Goal: Task Accomplishment & Management: Manage account settings

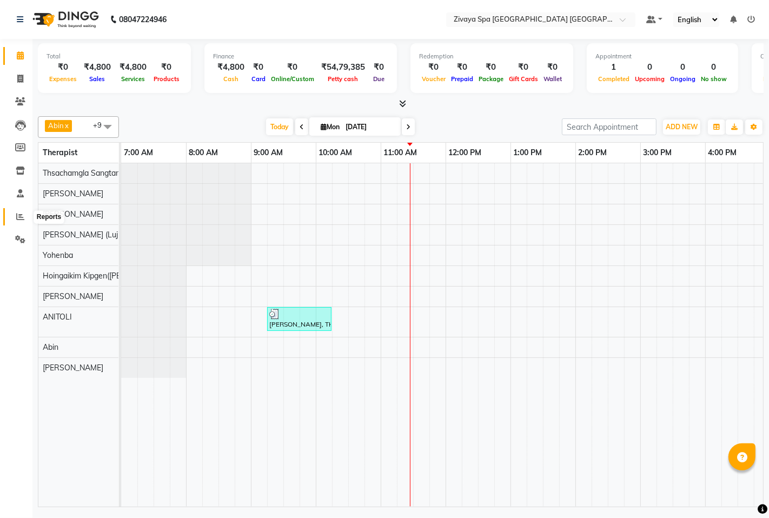
click at [20, 219] on icon at bounding box center [20, 217] width 8 height 8
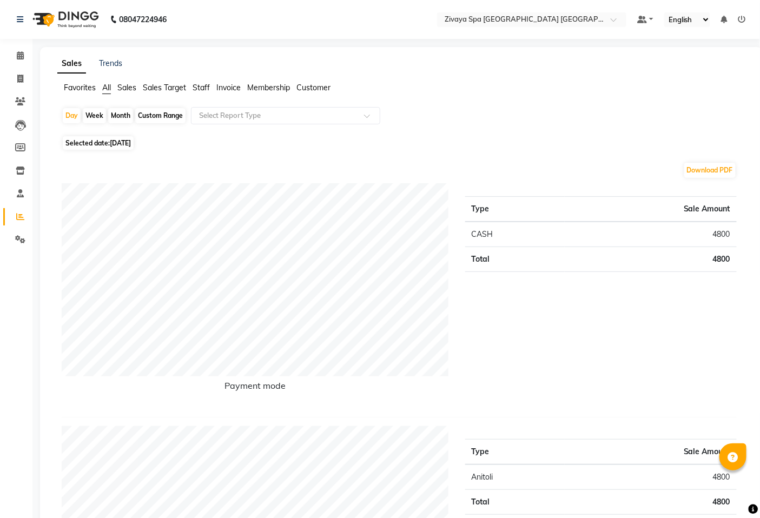
click at [132, 85] on span "Sales" at bounding box center [126, 88] width 19 height 10
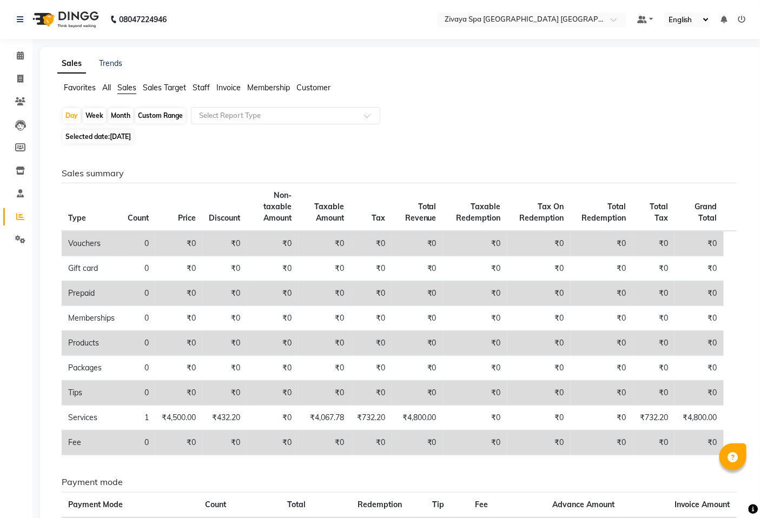
click at [164, 84] on span "Sales Target" at bounding box center [164, 88] width 43 height 10
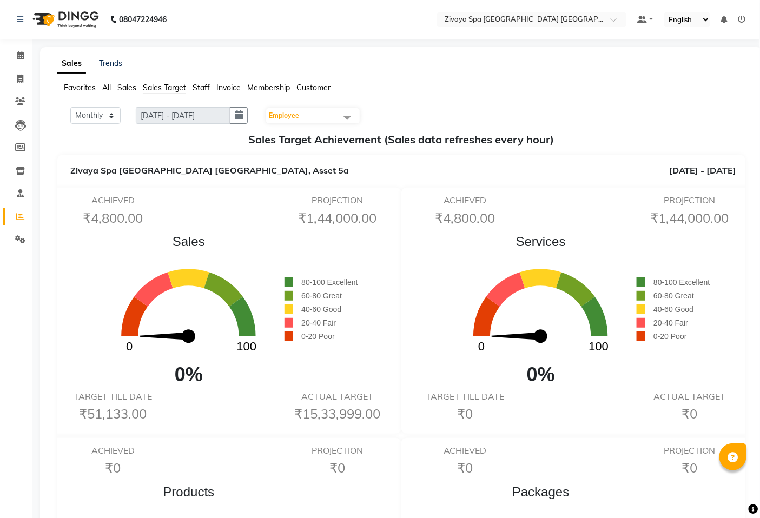
click at [195, 87] on span "Staff" at bounding box center [201, 88] width 17 height 10
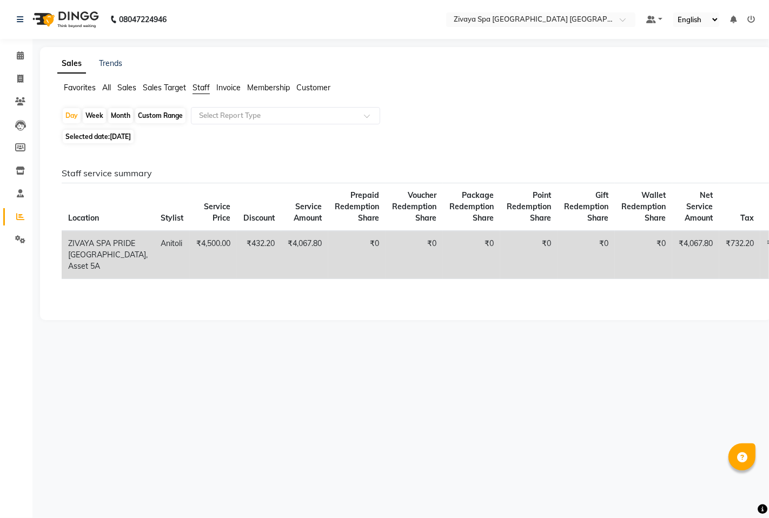
click at [165, 84] on span "Sales Target" at bounding box center [164, 88] width 43 height 10
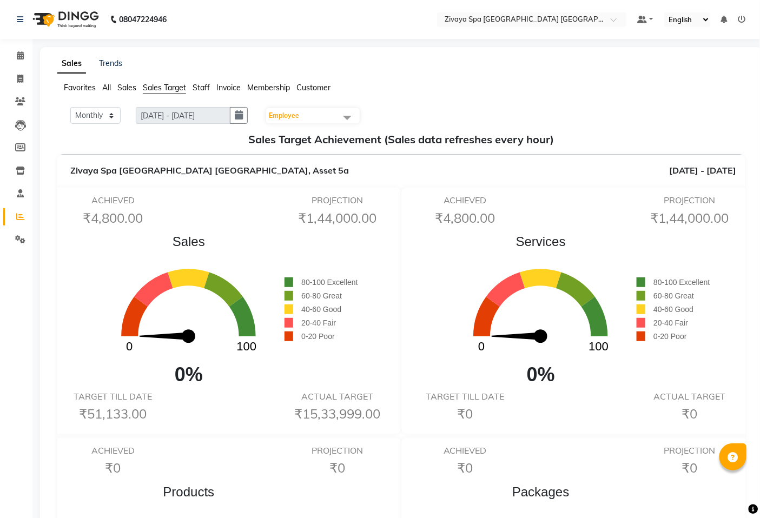
click at [129, 87] on span "Sales" at bounding box center [126, 88] width 19 height 10
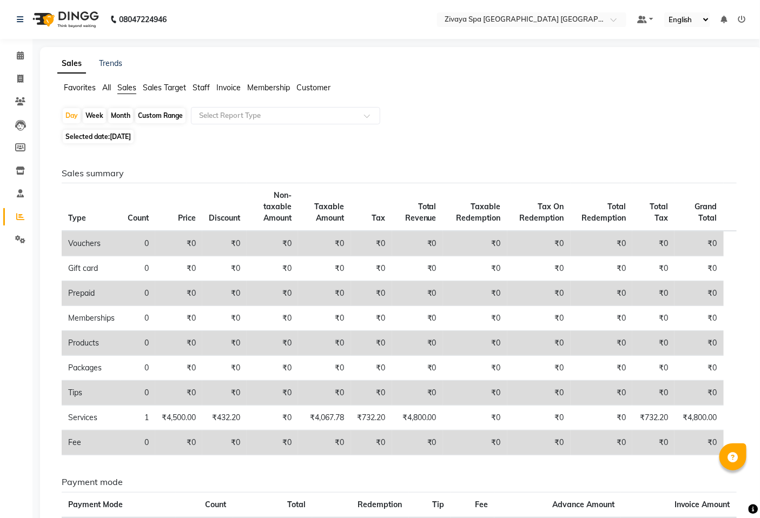
click at [108, 88] on span "All" at bounding box center [106, 88] width 9 height 10
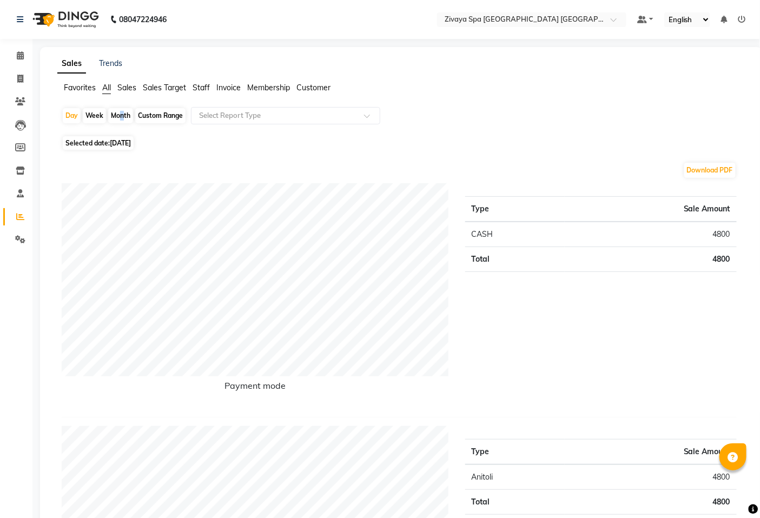
click at [118, 115] on div "Month" at bounding box center [120, 115] width 25 height 15
select select "9"
select select "2025"
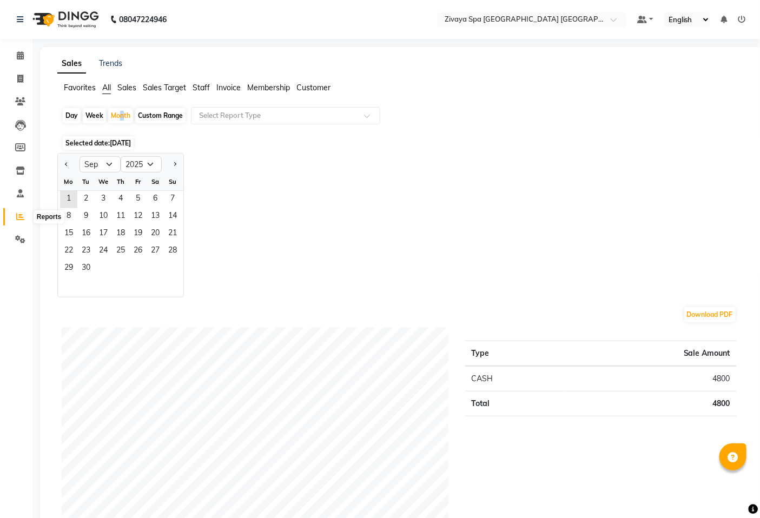
click at [19, 213] on icon at bounding box center [20, 217] width 8 height 8
click at [19, 57] on icon at bounding box center [20, 55] width 7 height 8
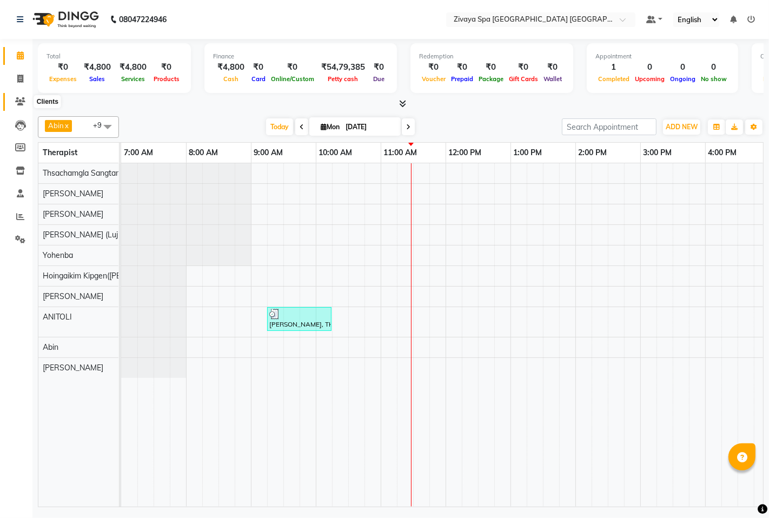
click at [16, 98] on icon at bounding box center [20, 101] width 10 height 8
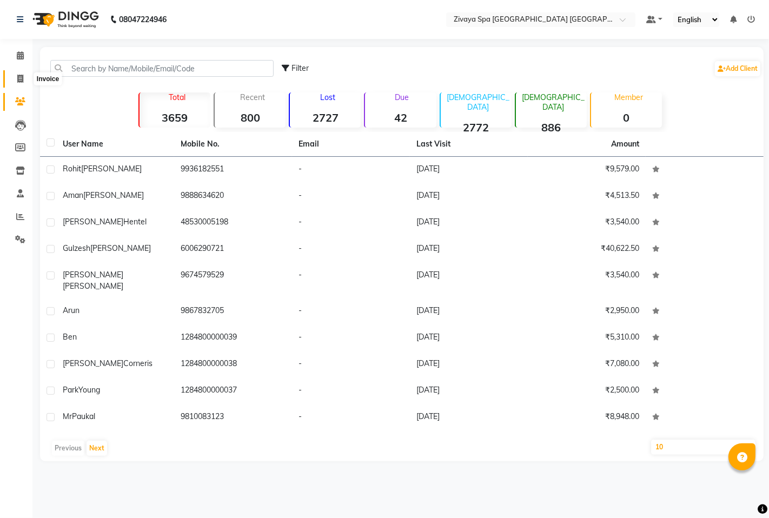
click at [22, 76] on icon at bounding box center [20, 79] width 6 height 8
select select "6501"
select select "service"
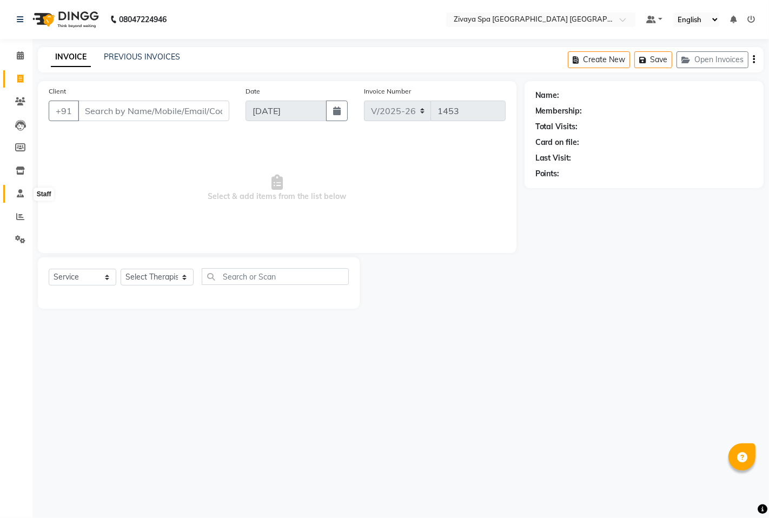
click at [18, 192] on icon at bounding box center [20, 193] width 7 height 8
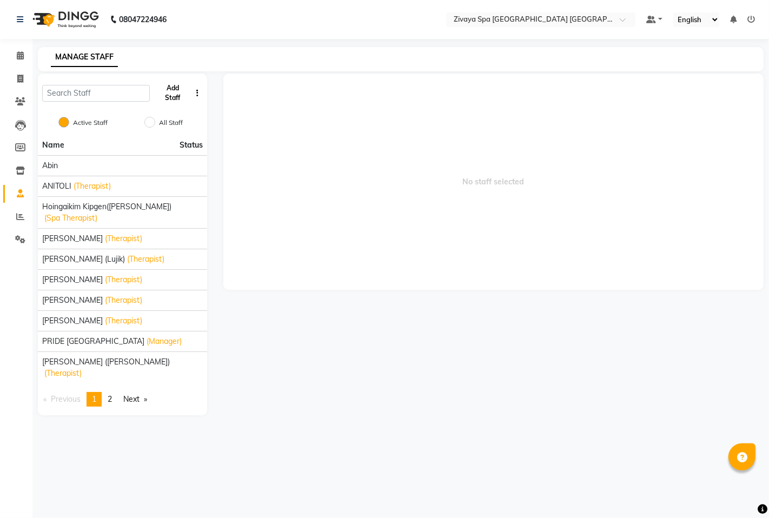
click at [171, 95] on button "Add Staff" at bounding box center [172, 93] width 37 height 28
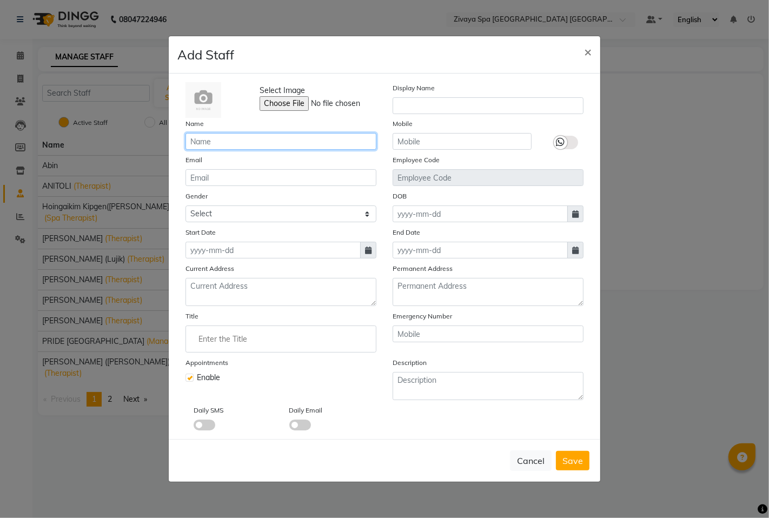
click at [262, 143] on input "text" at bounding box center [281, 141] width 191 height 17
type input "Avika"
click at [453, 144] on input "text" at bounding box center [462, 141] width 139 height 17
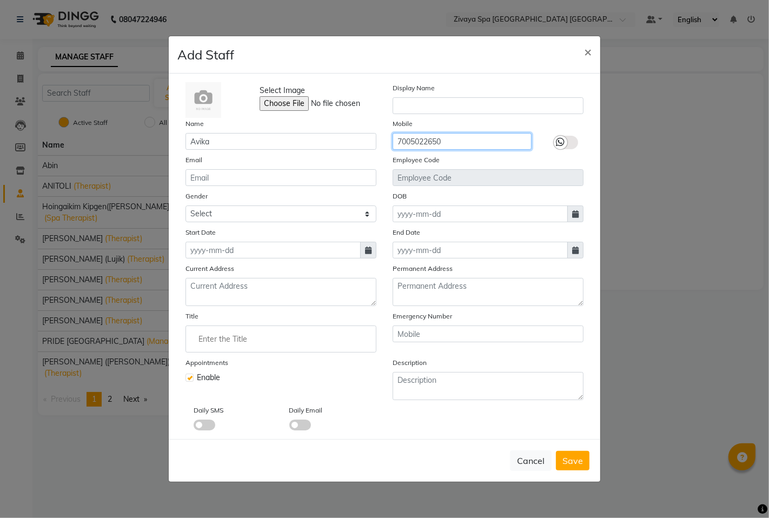
type input "7005022650"
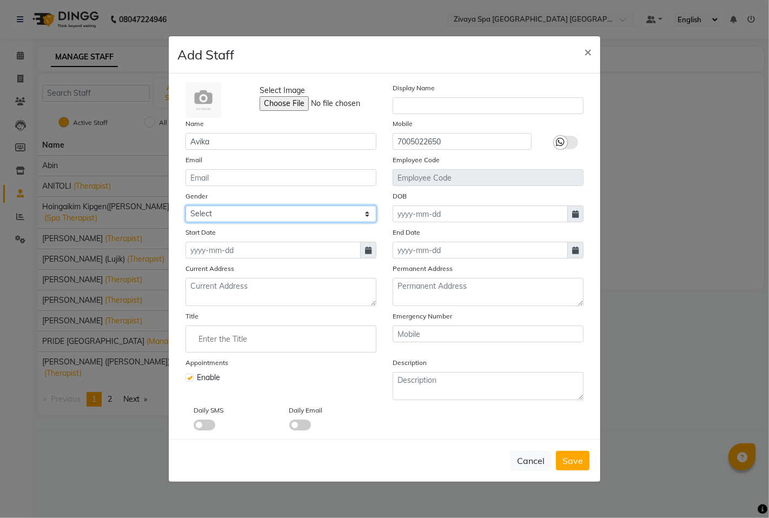
click at [361, 218] on select "Select [DEMOGRAPHIC_DATA] [DEMOGRAPHIC_DATA] Other Prefer Not To Say" at bounding box center [281, 214] width 191 height 17
select select "[DEMOGRAPHIC_DATA]"
click at [186, 206] on select "Select [DEMOGRAPHIC_DATA] [DEMOGRAPHIC_DATA] Other Prefer Not To Say" at bounding box center [281, 214] width 191 height 17
click at [564, 461] on span "Save" at bounding box center [573, 461] width 21 height 11
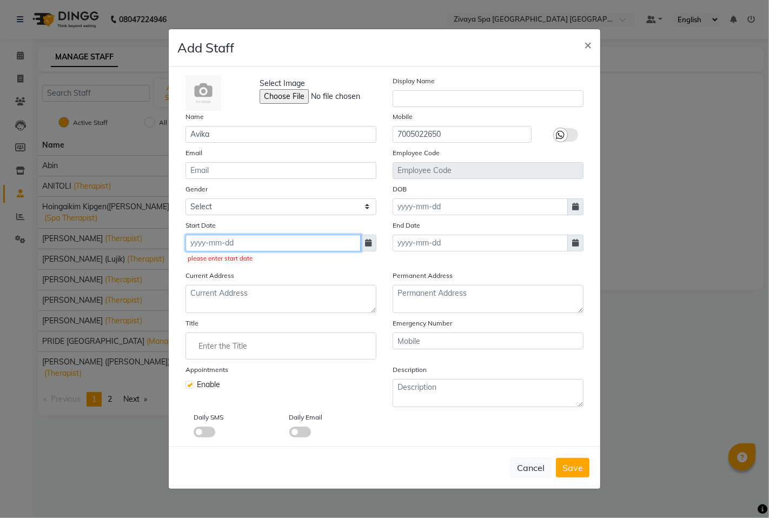
click at [206, 245] on input at bounding box center [273, 243] width 175 height 17
select select "9"
select select "2025"
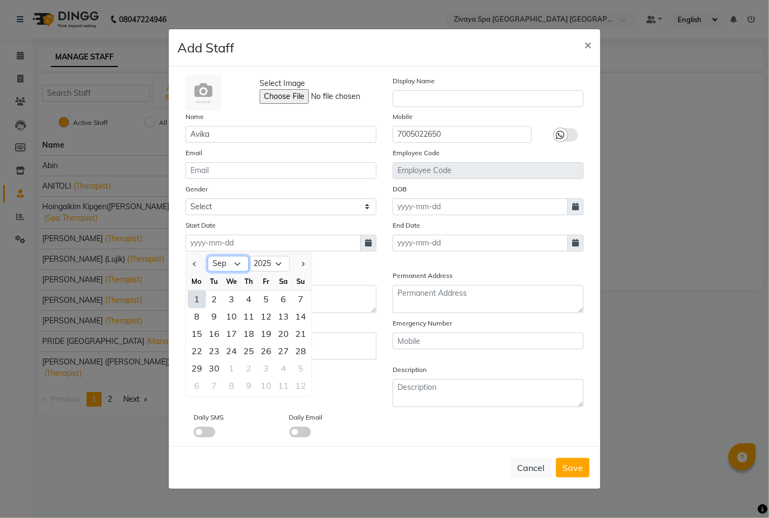
click at [235, 266] on select "Jan Feb Mar Apr May Jun [DATE] Aug Sep Oct Nov Dec" at bounding box center [228, 264] width 41 height 16
select select "8"
click at [208, 256] on select "Jan Feb Mar Apr May Jun [DATE] Aug Sep Oct Nov Dec" at bounding box center [228, 264] width 41 height 16
click at [300, 369] on div "31" at bounding box center [300, 368] width 17 height 17
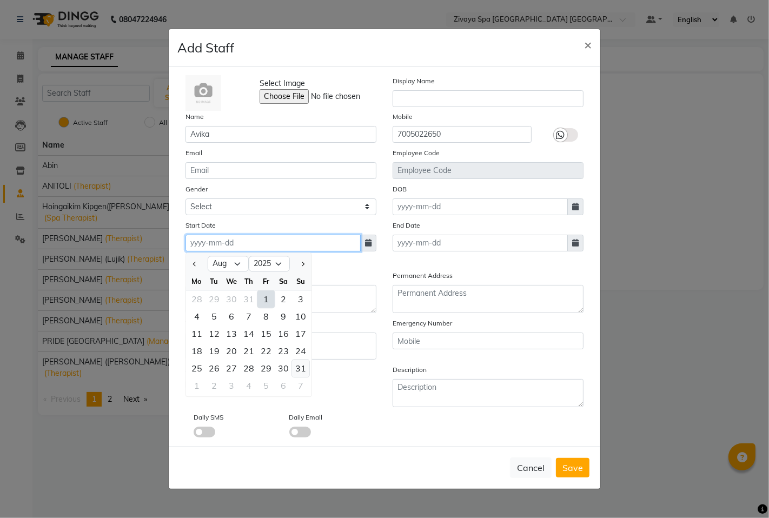
type input "[DATE]"
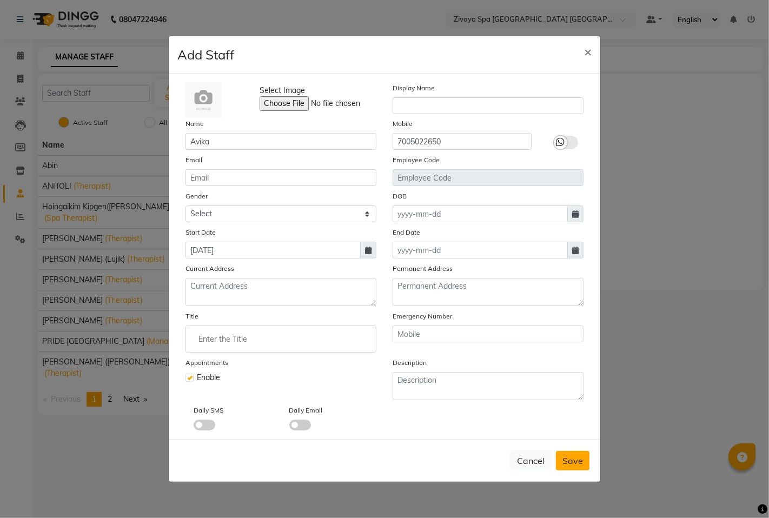
click at [580, 466] on span "Save" at bounding box center [573, 461] width 21 height 11
select select
checkbox input "false"
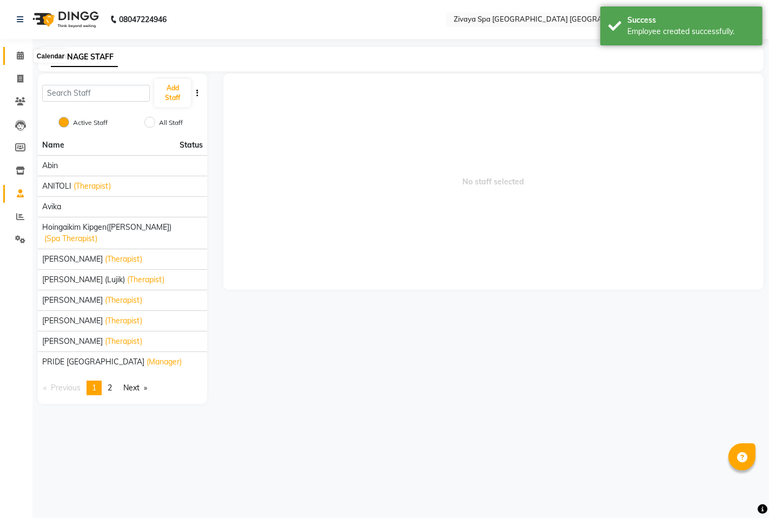
click at [17, 55] on icon at bounding box center [20, 55] width 7 height 8
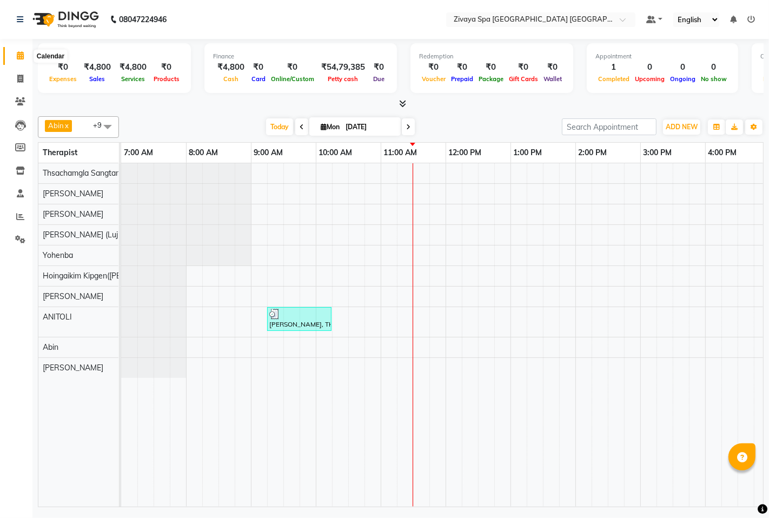
click at [14, 61] on span at bounding box center [20, 56] width 19 height 12
click at [109, 126] on span at bounding box center [108, 126] width 22 height 21
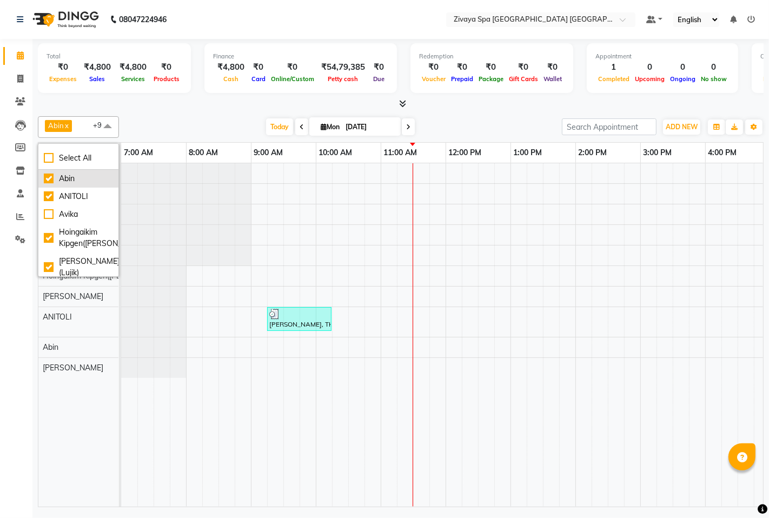
click at [47, 174] on div "Abin" at bounding box center [78, 178] width 69 height 11
checkbox input "false"
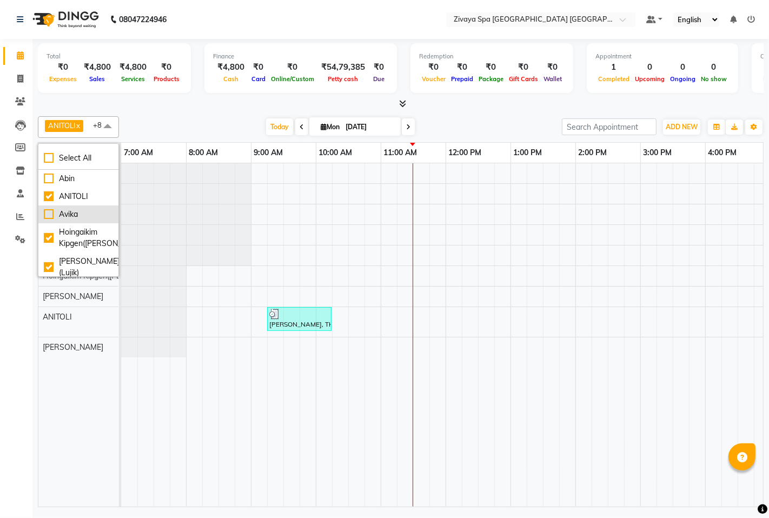
click at [49, 213] on div "Avika" at bounding box center [78, 214] width 69 height 11
checkbox input "true"
click at [141, 120] on div "[DATE] [DATE]" at bounding box center [340, 127] width 432 height 16
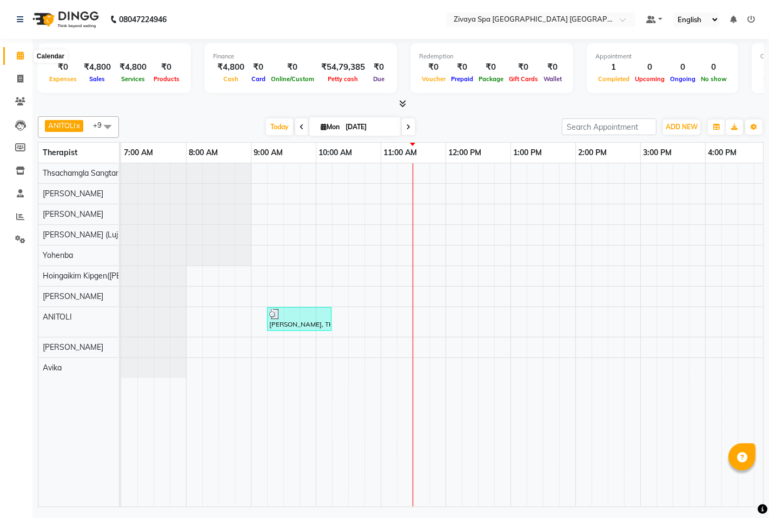
click at [24, 56] on span at bounding box center [20, 56] width 19 height 12
click at [22, 54] on icon at bounding box center [20, 55] width 7 height 8
click at [107, 127] on span at bounding box center [108, 126] width 22 height 21
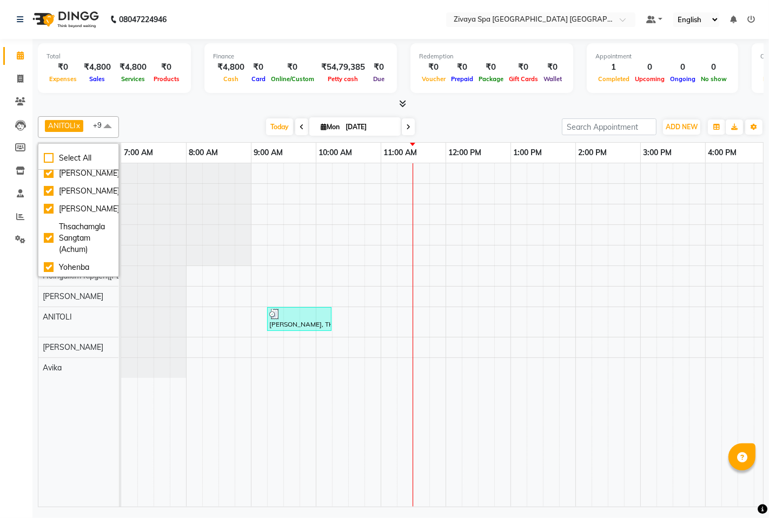
scroll to position [146, 0]
click at [49, 265] on div "Yohenba" at bounding box center [78, 267] width 69 height 11
checkbox input "false"
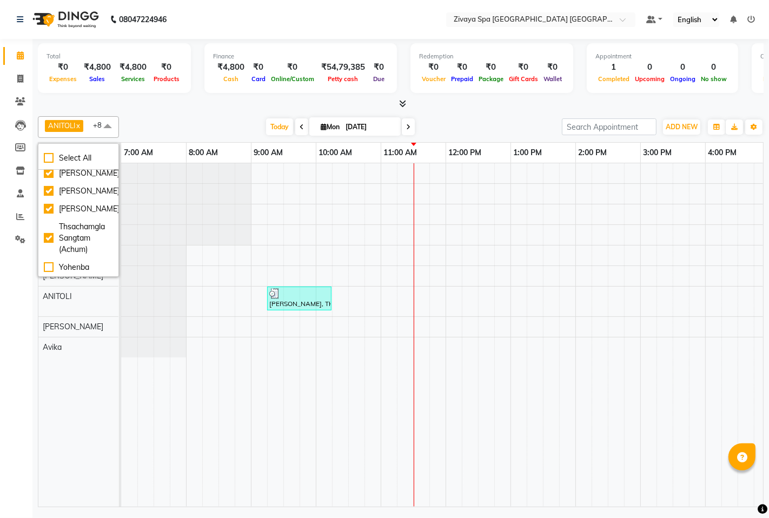
click at [90, 96] on div "Total ₹0 Expenses ₹4,800 Sales ₹4,800 Services ₹0 Products Finance ₹4,800 Cash …" at bounding box center [401, 74] width 726 height 71
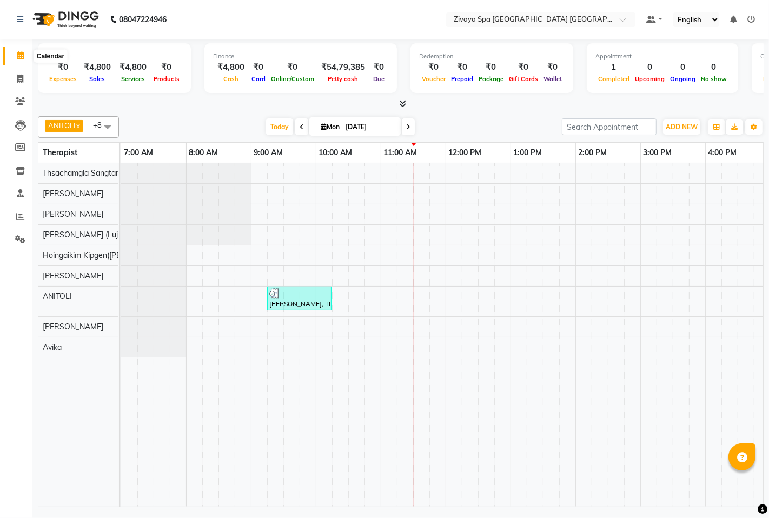
click at [21, 55] on icon at bounding box center [20, 55] width 7 height 8
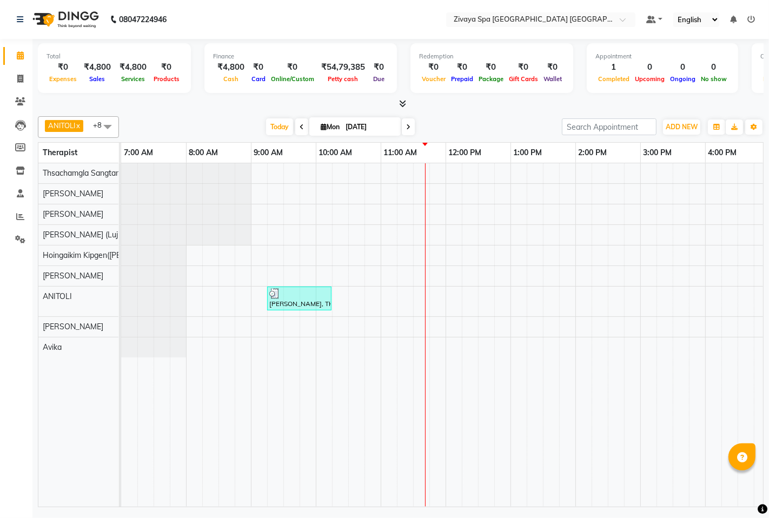
click at [426, 295] on div "[PERSON_NAME], TK01, 09:15 AM-10:15 AM, Fusion Therapy - 60 Mins" at bounding box center [640, 335] width 1039 height 344
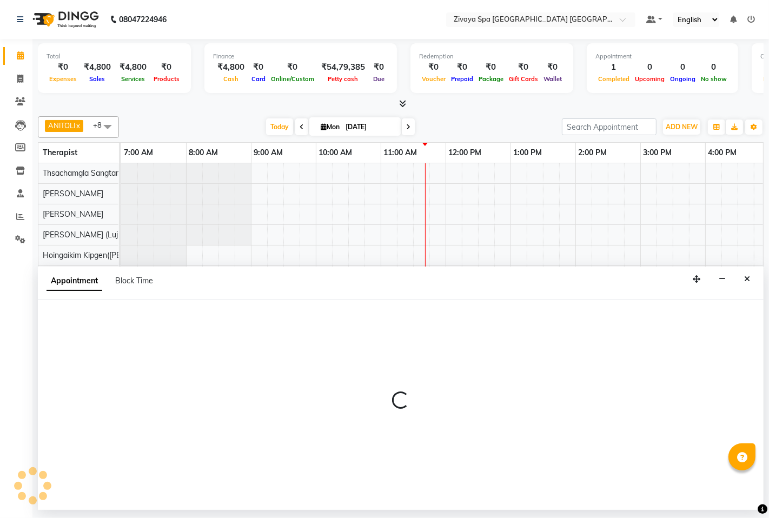
select select "71800"
select select "690"
select select "tentative"
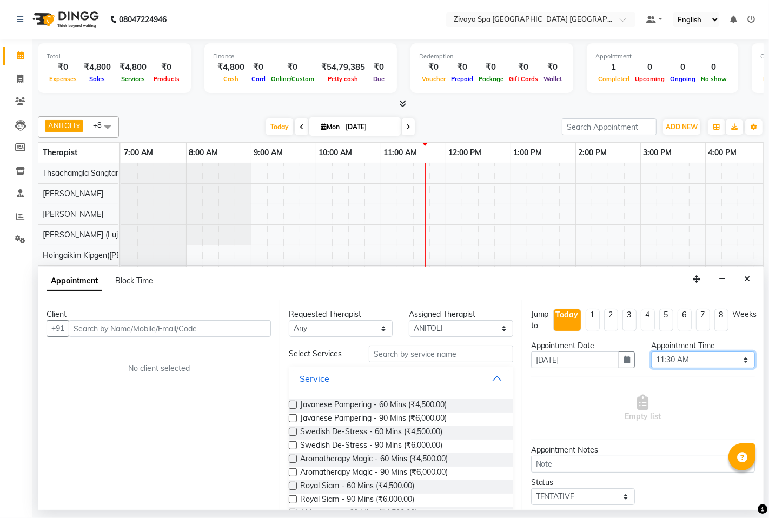
click at [691, 359] on select "Select 08:00 AM 08:15 AM 08:30 AM 08:45 AM 09:00 AM 09:15 AM 09:30 AM 09:45 AM …" at bounding box center [703, 360] width 104 height 17
select select "705"
click at [651, 352] on select "Select 08:00 AM 08:15 AM 08:30 AM 08:45 AM 09:00 AM 09:15 AM 09:30 AM 09:45 AM …" at bounding box center [703, 360] width 104 height 17
click at [195, 331] on input "text" at bounding box center [170, 328] width 202 height 17
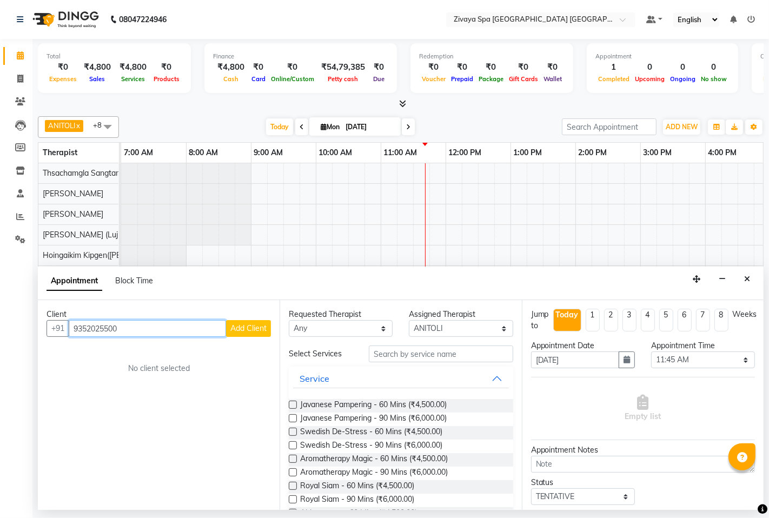
type input "9352025500"
click at [240, 328] on span "Add Client" at bounding box center [248, 329] width 36 height 10
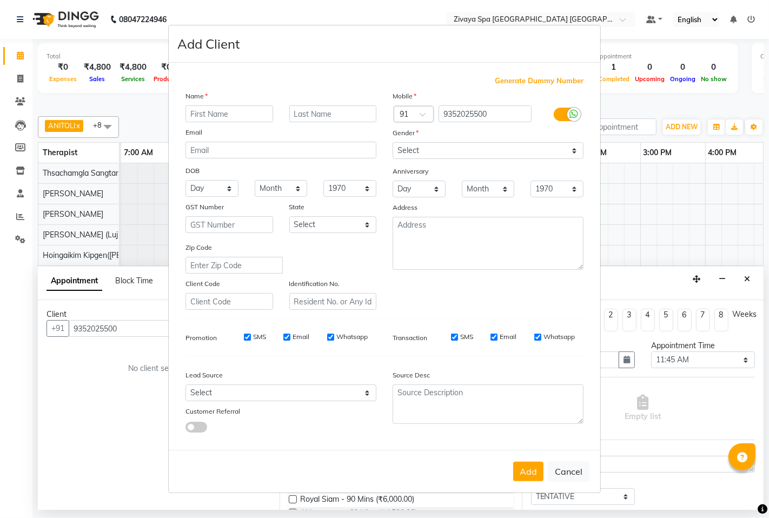
click at [233, 111] on input "text" at bounding box center [230, 113] width 88 height 17
type input "[PERSON_NAME]"
click at [249, 338] on input "SMS" at bounding box center [247, 337] width 7 height 7
checkbox input "false"
click at [288, 334] on input "Email" at bounding box center [286, 337] width 7 height 7
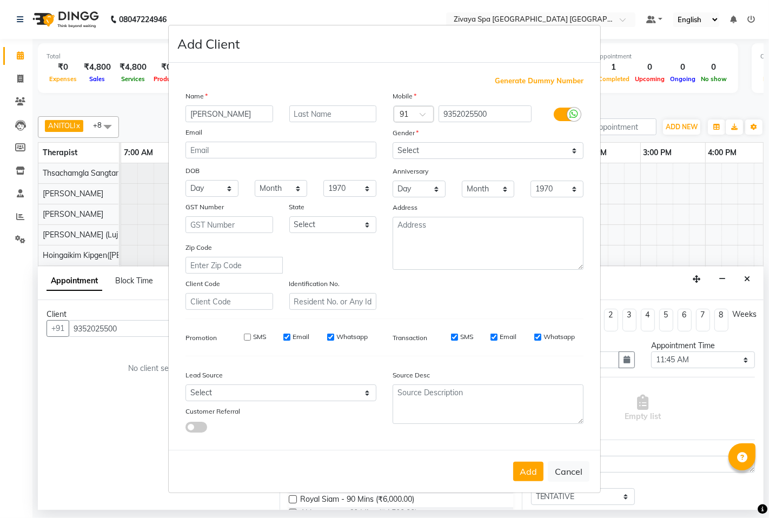
checkbox input "false"
click at [333, 334] on input "Whatsapp" at bounding box center [330, 337] width 7 height 7
checkbox input "false"
click at [527, 468] on button "Add" at bounding box center [528, 471] width 30 height 19
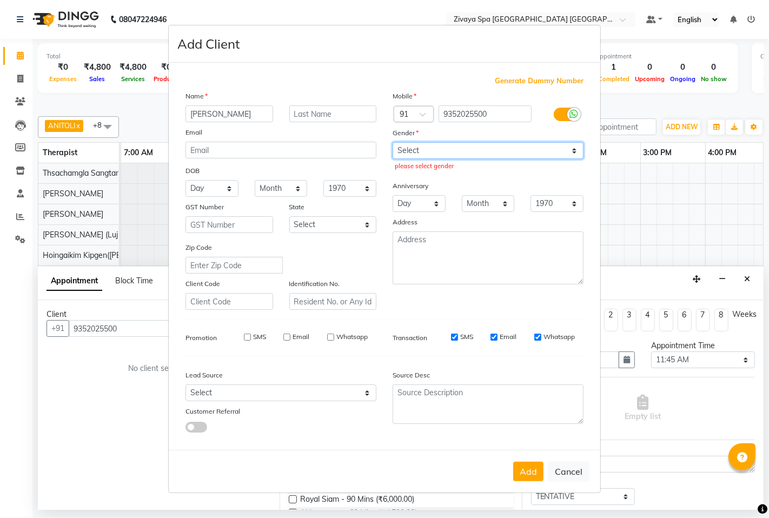
click at [415, 146] on select "Select [DEMOGRAPHIC_DATA] [DEMOGRAPHIC_DATA] Other Prefer Not To Say" at bounding box center [488, 150] width 191 height 17
select select "[DEMOGRAPHIC_DATA]"
click at [393, 142] on select "Select [DEMOGRAPHIC_DATA] [DEMOGRAPHIC_DATA] Other Prefer Not To Say" at bounding box center [488, 150] width 191 height 17
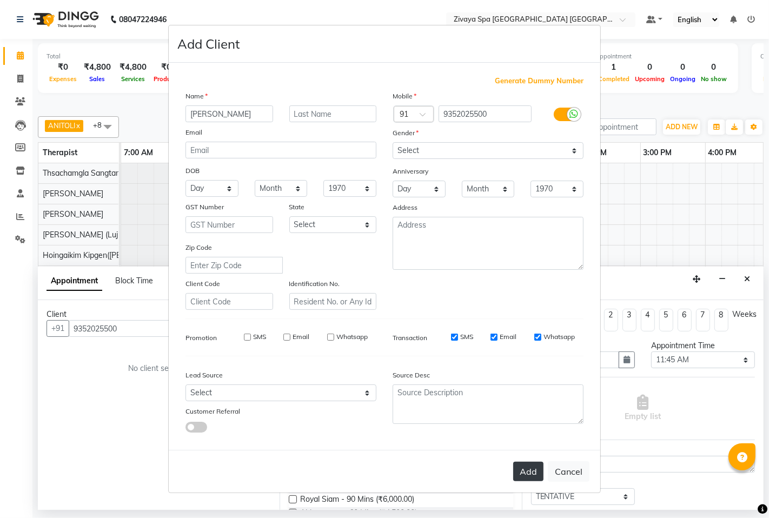
click at [531, 469] on button "Add" at bounding box center [528, 471] width 30 height 19
select select
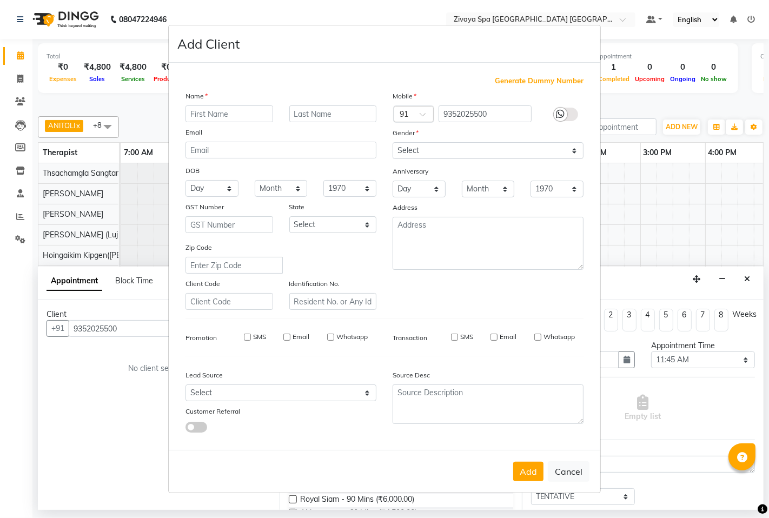
select select
checkbox input "false"
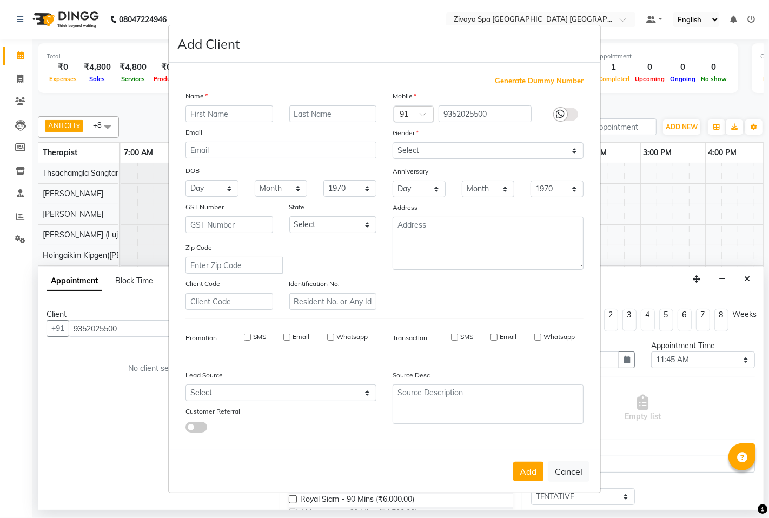
checkbox input "false"
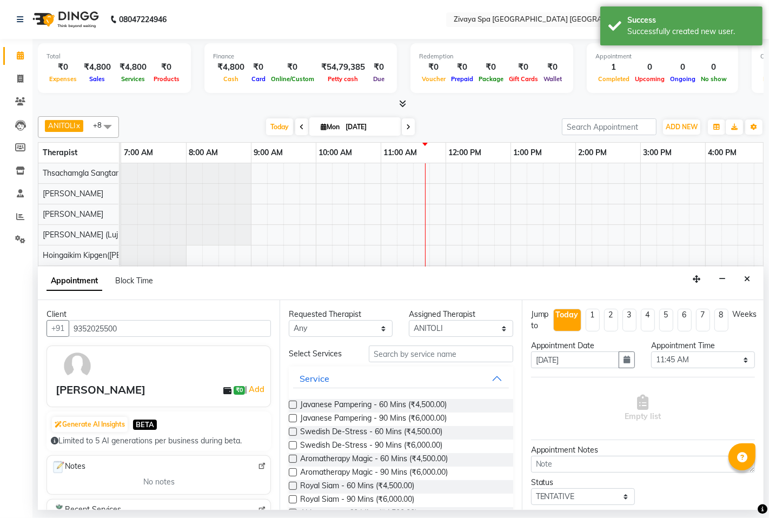
click at [295, 496] on label at bounding box center [293, 500] width 8 height 8
click at [295, 497] on input "checkbox" at bounding box center [292, 500] width 7 height 7
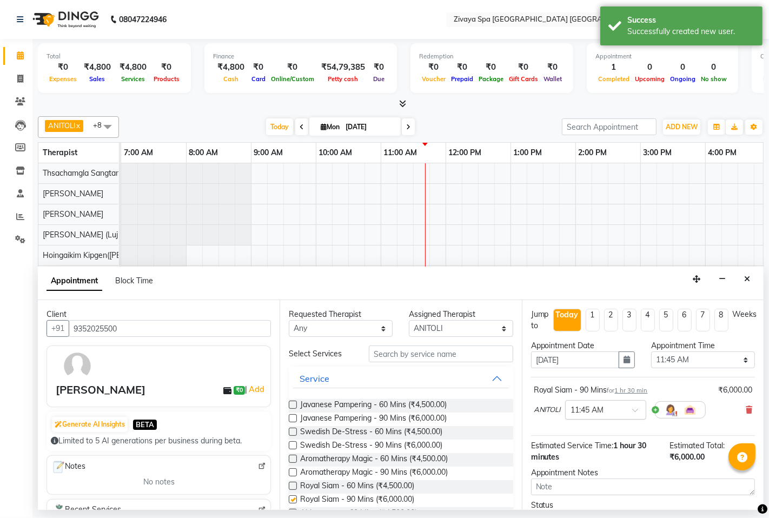
checkbox input "false"
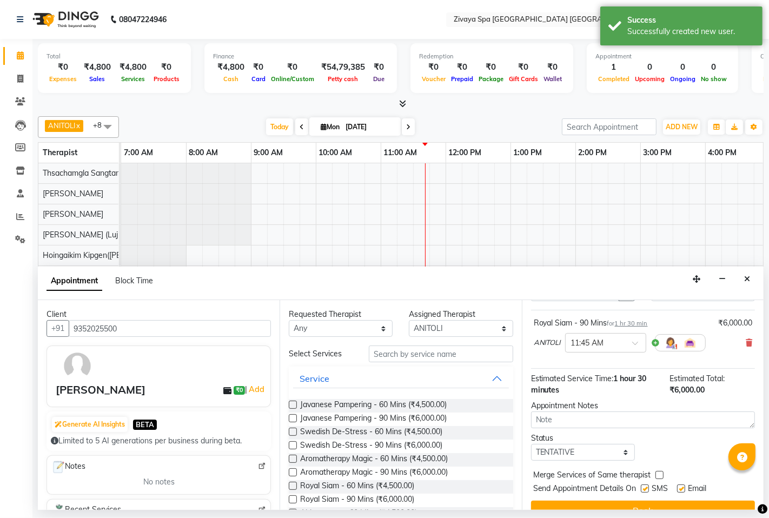
scroll to position [85, 0]
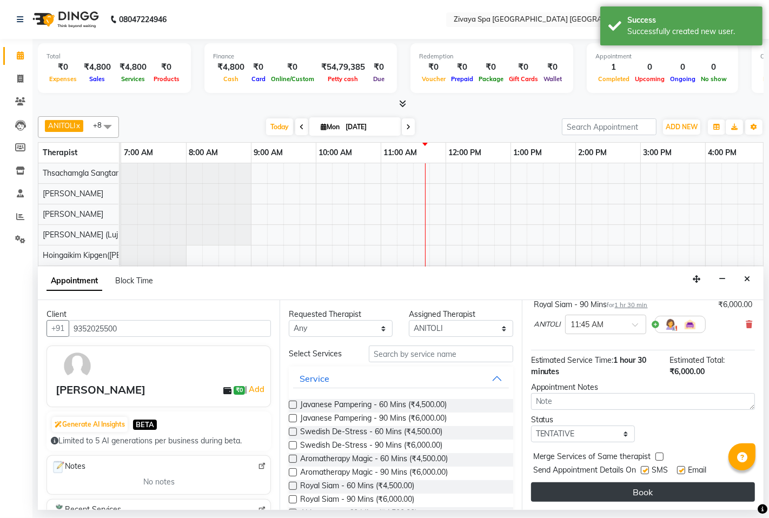
click at [629, 491] on button "Book" at bounding box center [643, 492] width 224 height 19
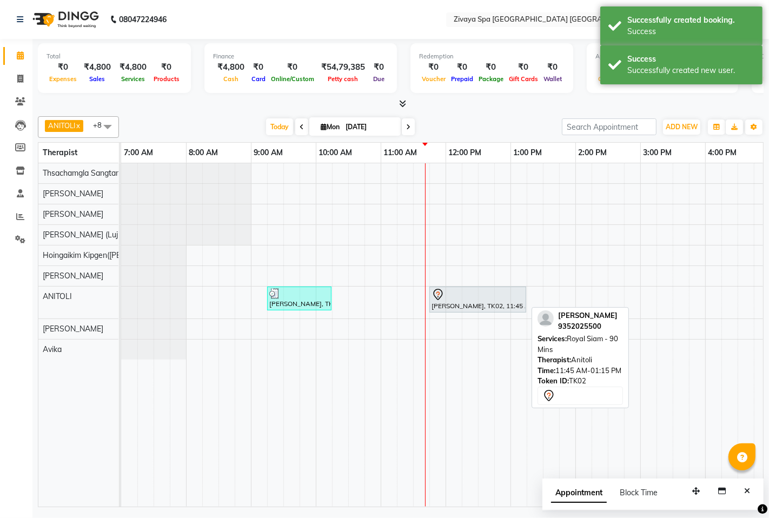
click at [473, 302] on div "[PERSON_NAME], TK02, 11:45 AM-01:15 PM, Royal Siam - 90 Mins" at bounding box center [478, 299] width 95 height 23
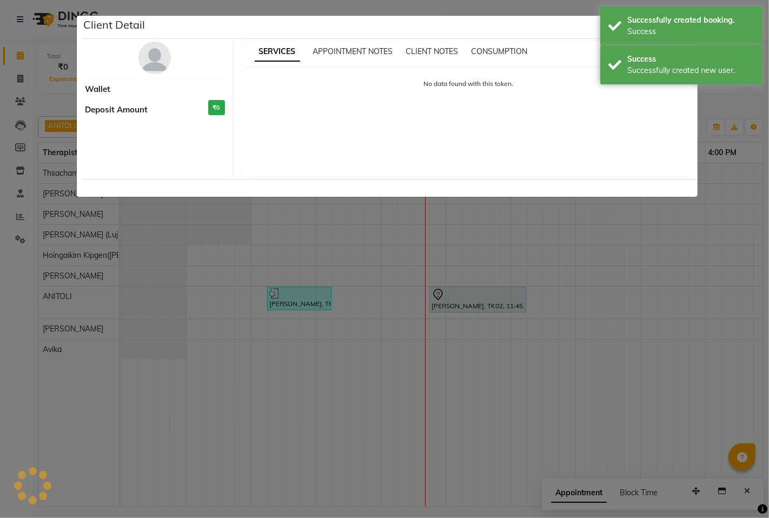
select select "7"
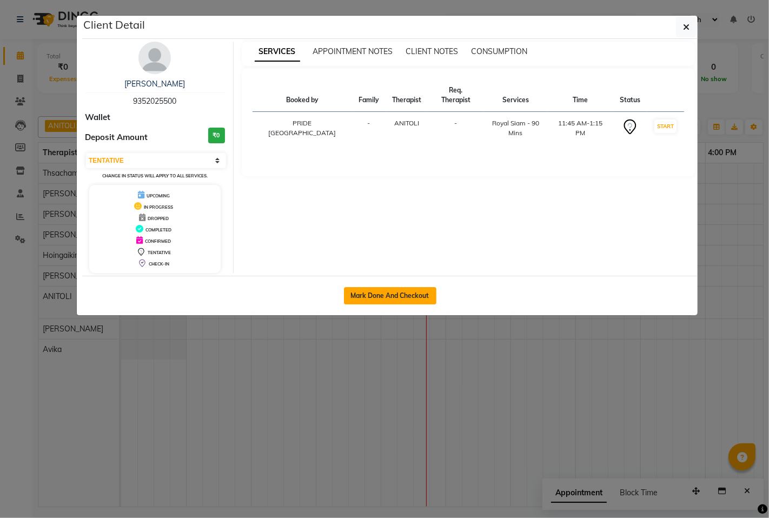
click at [381, 294] on button "Mark Done And Checkout" at bounding box center [390, 295] width 93 height 17
select select "service"
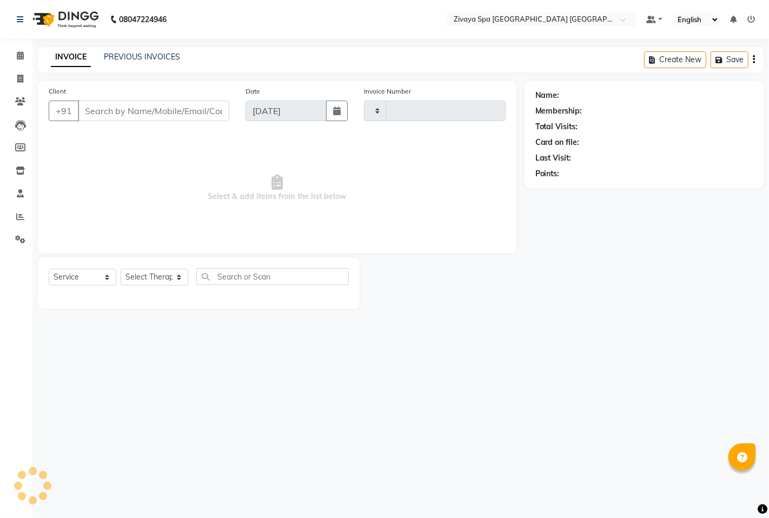
type input "1453"
select select "6501"
type input "9352025500"
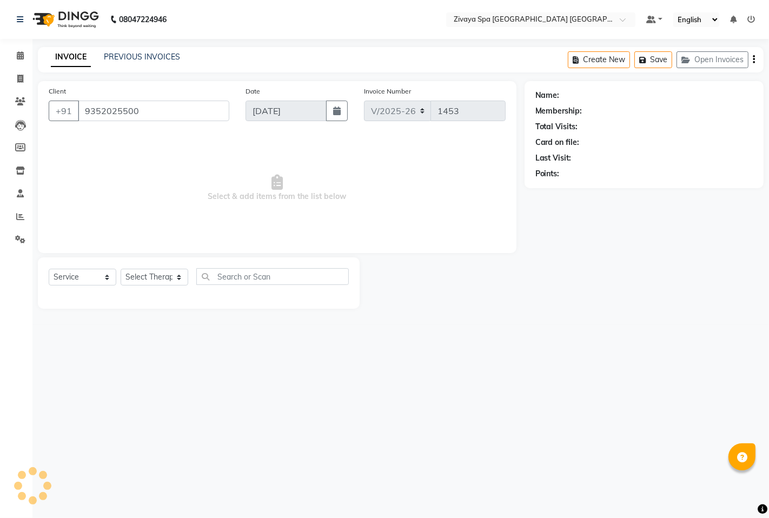
select select "71800"
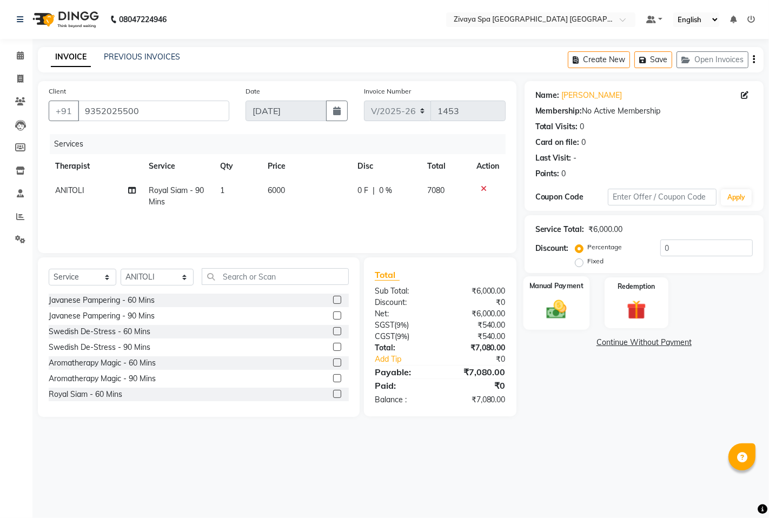
click at [560, 301] on img at bounding box center [556, 309] width 33 height 23
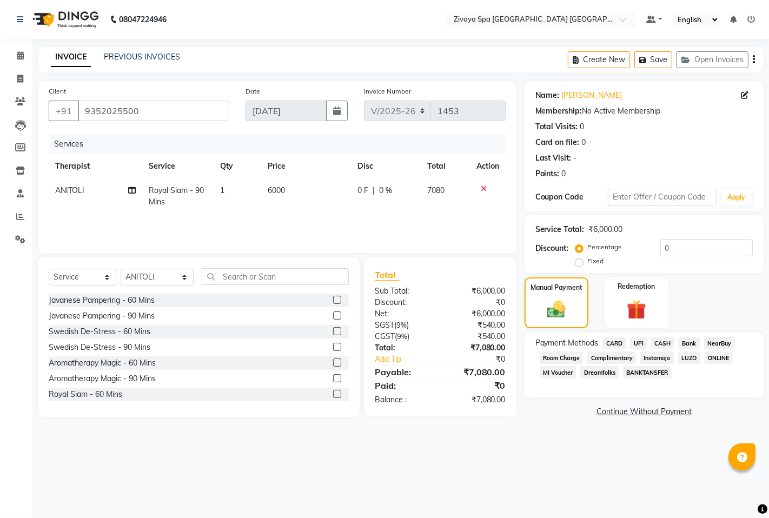
click at [642, 340] on span "UPI" at bounding box center [638, 343] width 17 height 12
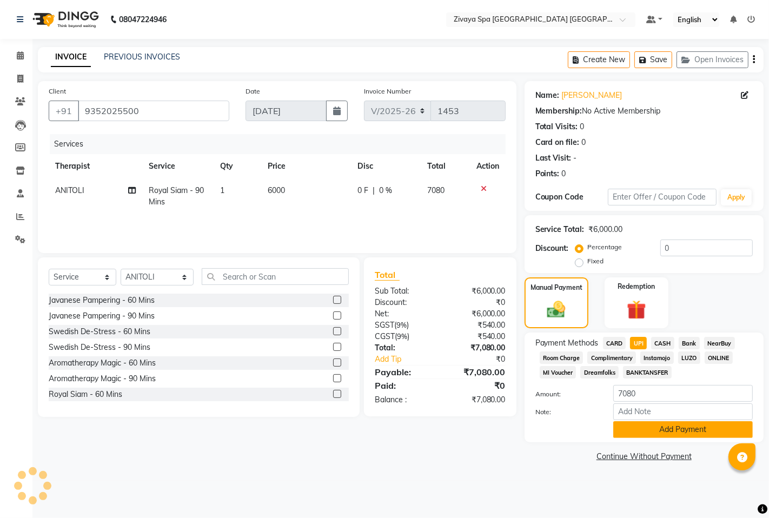
click at [655, 429] on button "Add Payment" at bounding box center [683, 429] width 140 height 17
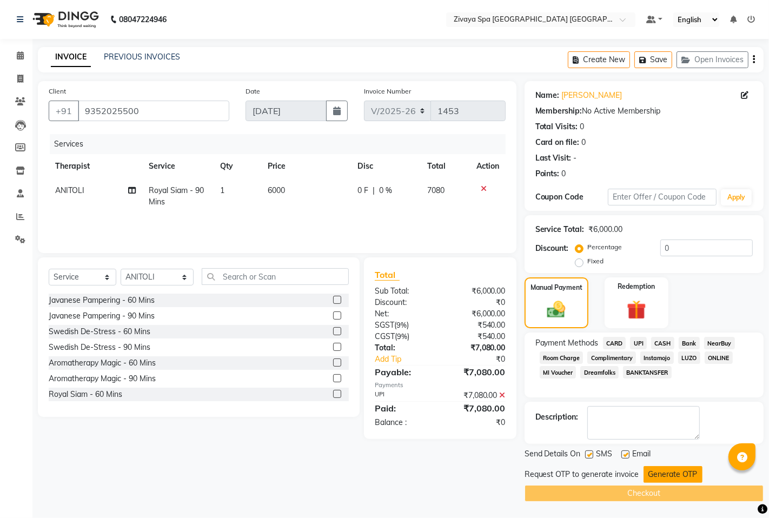
click at [649, 466] on button "Generate OTP" at bounding box center [673, 474] width 59 height 17
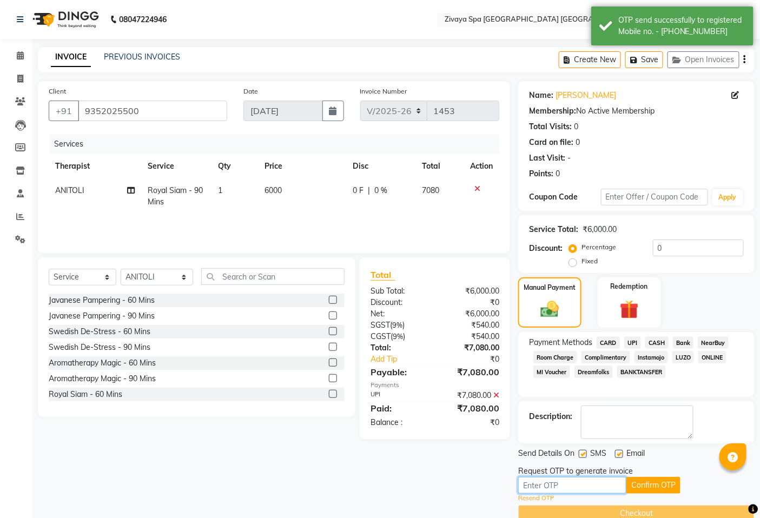
click at [588, 487] on input "text" at bounding box center [572, 485] width 108 height 17
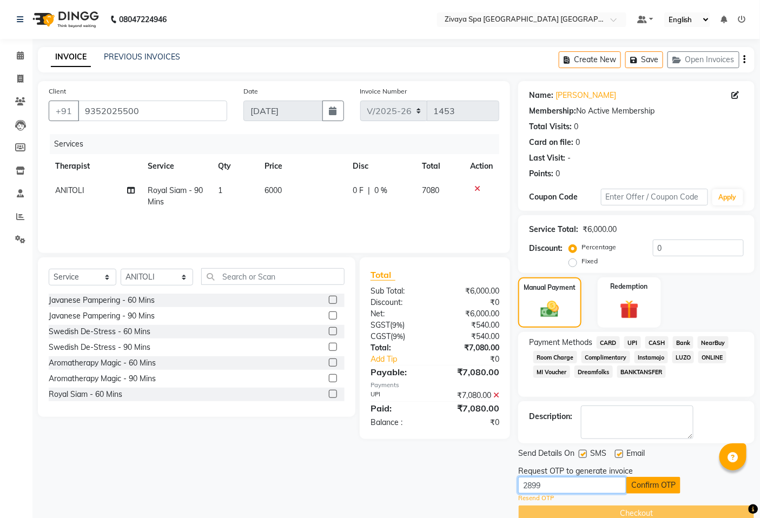
type input "2899"
click at [645, 490] on button "Confirm OTP" at bounding box center [653, 485] width 54 height 17
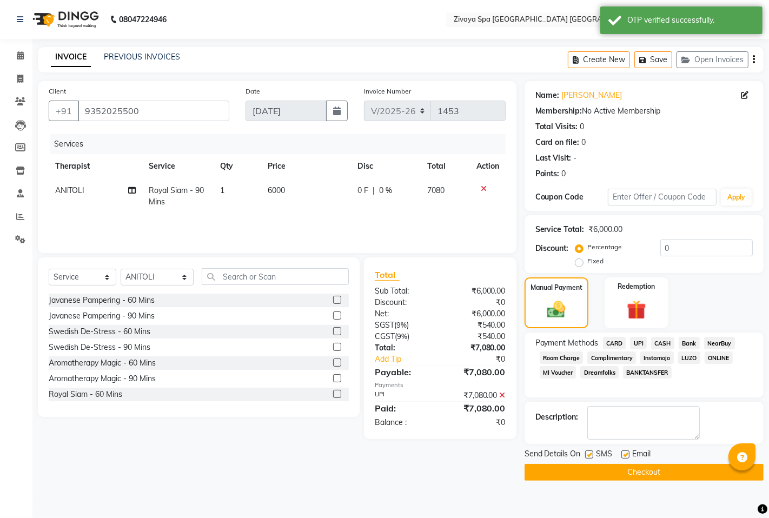
click at [643, 473] on button "Checkout" at bounding box center [644, 472] width 239 height 17
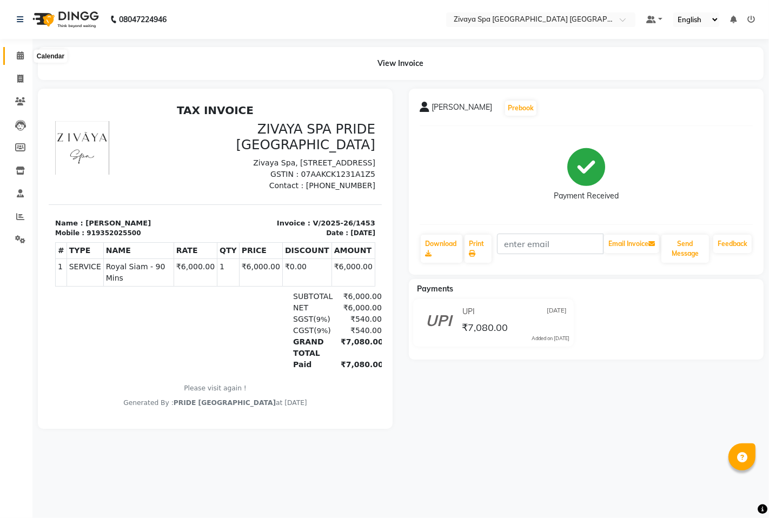
click at [24, 56] on span at bounding box center [20, 56] width 19 height 12
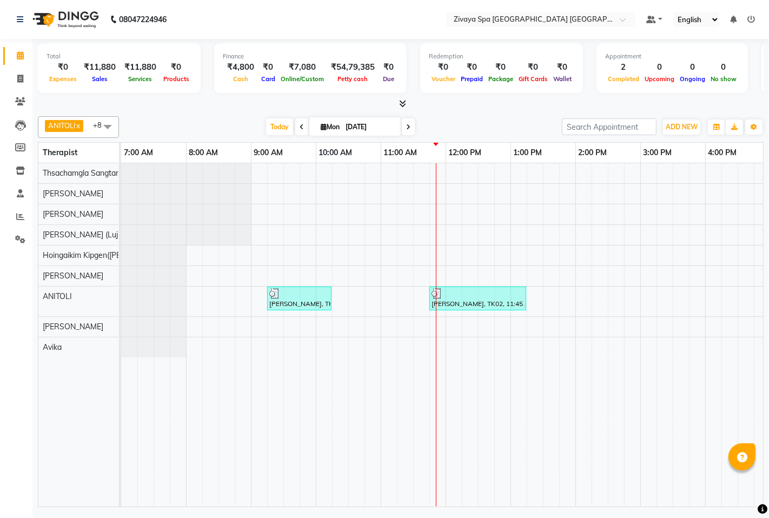
click at [381, 130] on input "[DATE]" at bounding box center [369, 127] width 54 height 16
select select "9"
select select "2025"
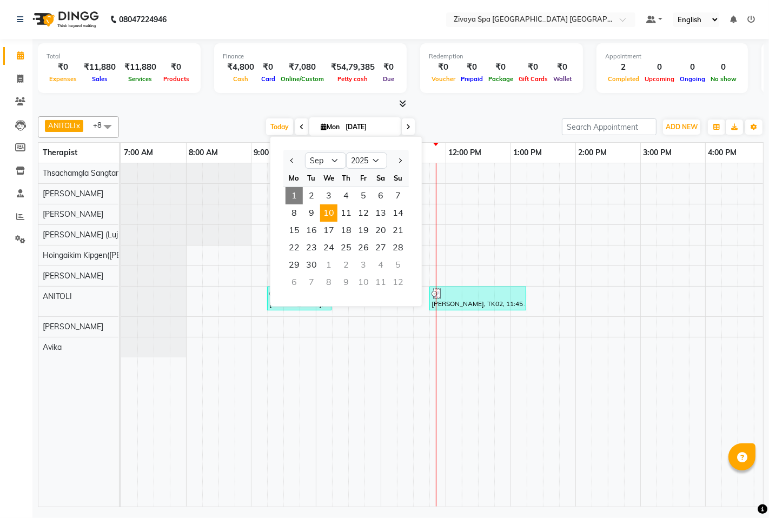
click at [334, 211] on span "10" at bounding box center [328, 212] width 17 height 17
type input "[DATE]"
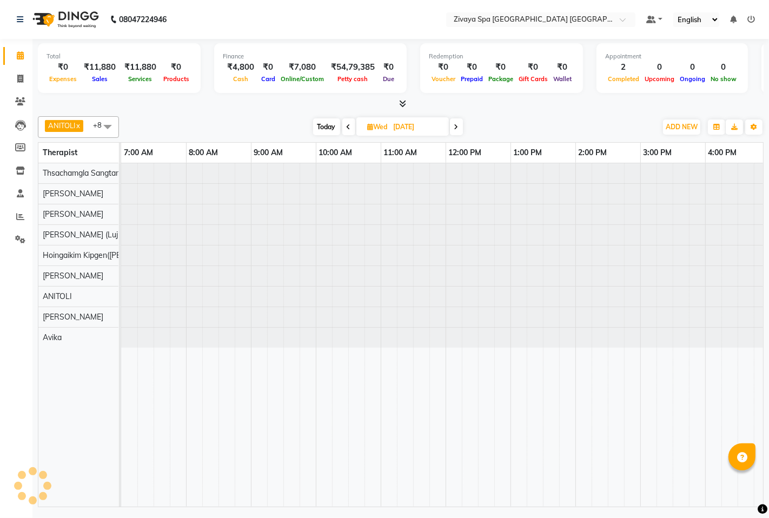
scroll to position [0, 260]
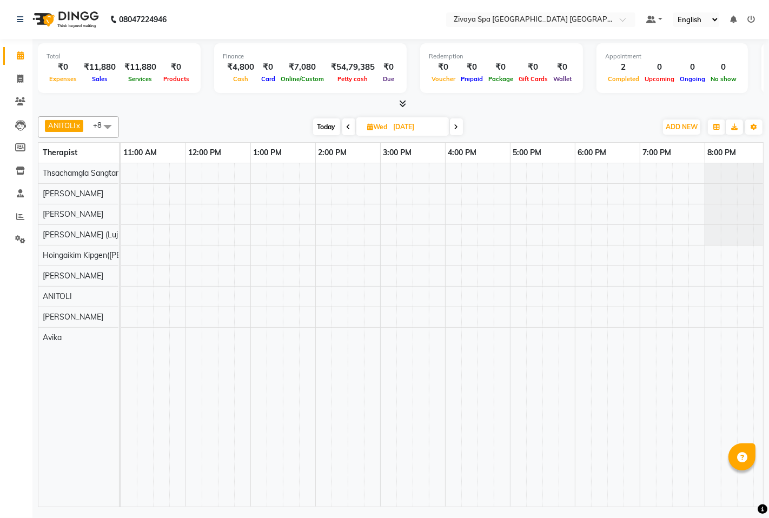
click at [341, 193] on div at bounding box center [380, 335] width 1039 height 344
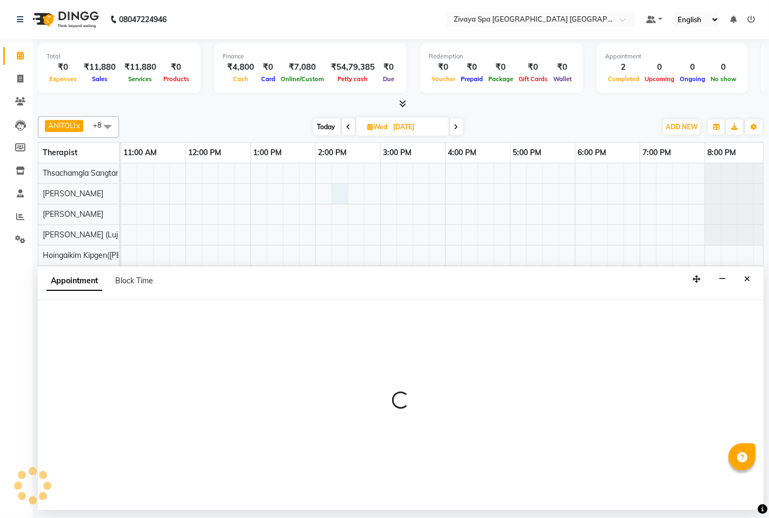
select select "49490"
select select "855"
select select "tentative"
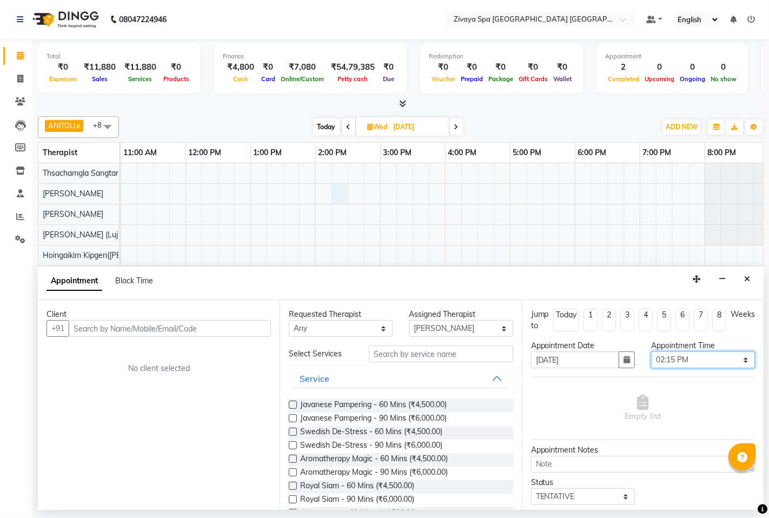
click at [682, 361] on select "Select 08:00 AM 08:15 AM 08:30 AM 08:45 AM 09:00 AM 09:15 AM 09:30 AM 09:45 AM …" at bounding box center [703, 360] width 104 height 17
select select "840"
click at [651, 352] on select "Select 08:00 AM 08:15 AM 08:30 AM 08:45 AM 09:00 AM 09:15 AM 09:30 AM 09:45 AM …" at bounding box center [703, 360] width 104 height 17
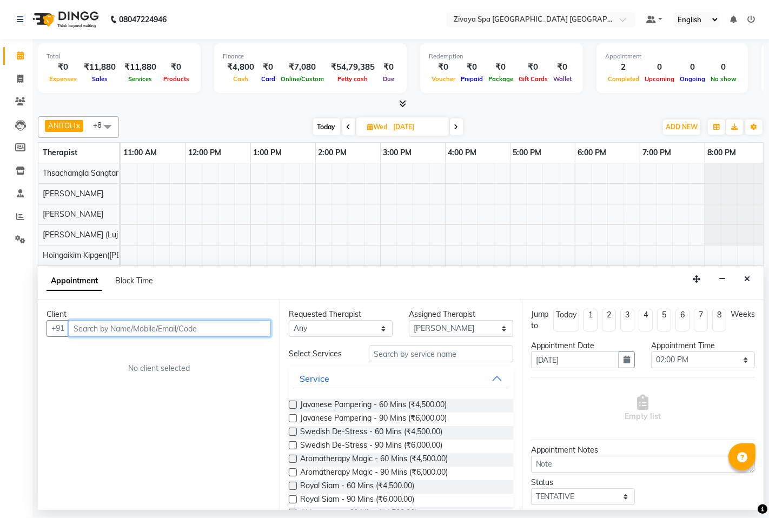
click at [114, 332] on input "text" at bounding box center [170, 328] width 202 height 17
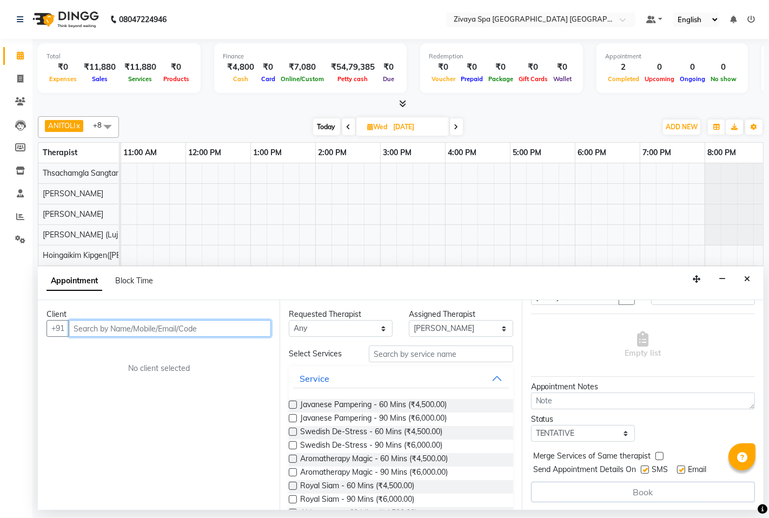
scroll to position [64, 0]
click at [331, 127] on span "Today" at bounding box center [326, 126] width 27 height 17
type input "[DATE]"
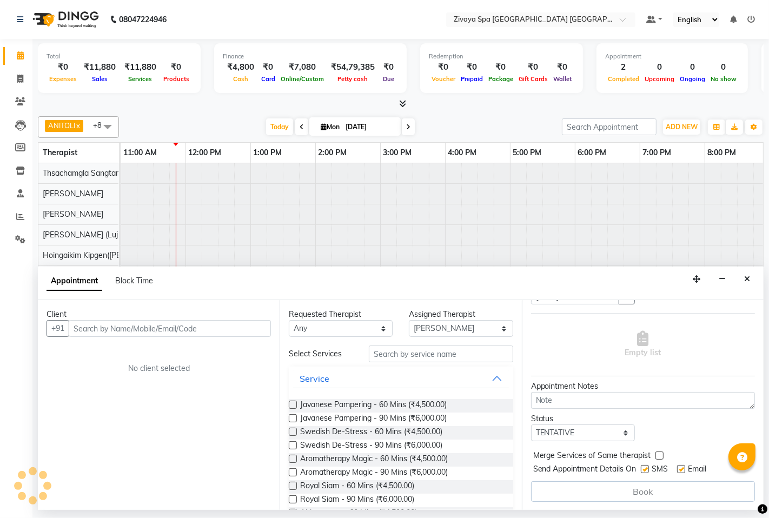
scroll to position [0, 260]
select select "840"
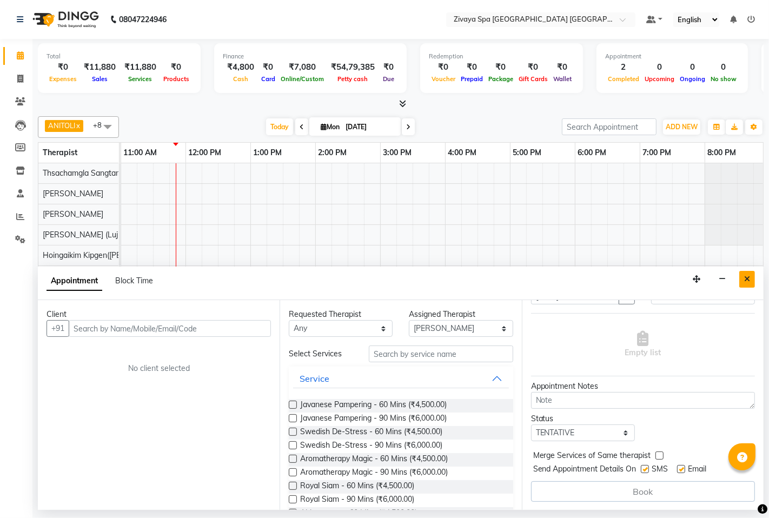
click at [744, 282] on icon "Close" at bounding box center [747, 279] width 6 height 8
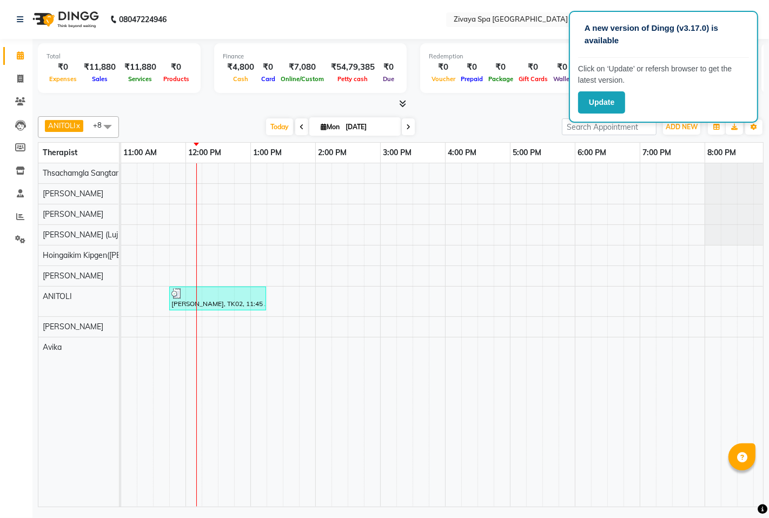
click at [514, 253] on div "[PERSON_NAME], TK01, 09:15 AM-10:15 AM, Fusion Therapy - 60 Mins [PERSON_NAME],…" at bounding box center [380, 335] width 1039 height 344
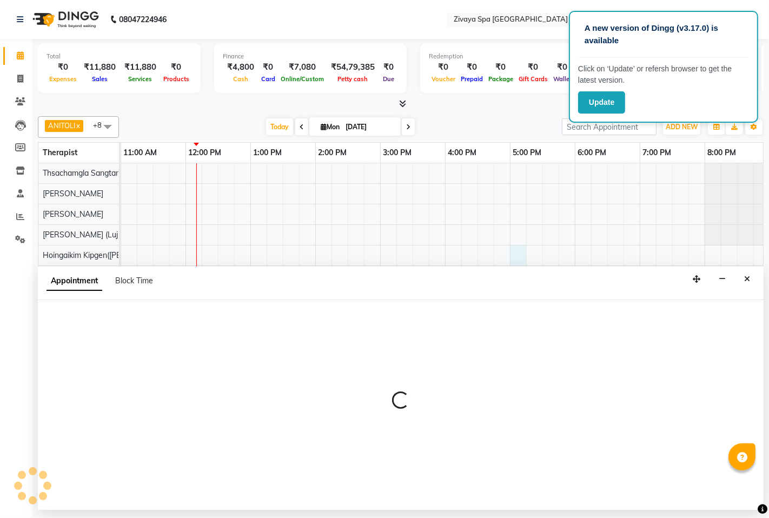
select select "58496"
select select "1020"
select select "tentative"
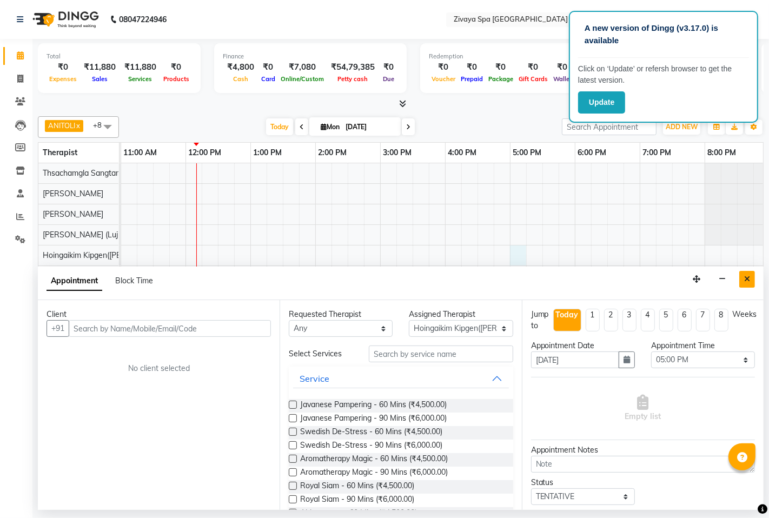
click at [743, 276] on button "Close" at bounding box center [748, 279] width 16 height 17
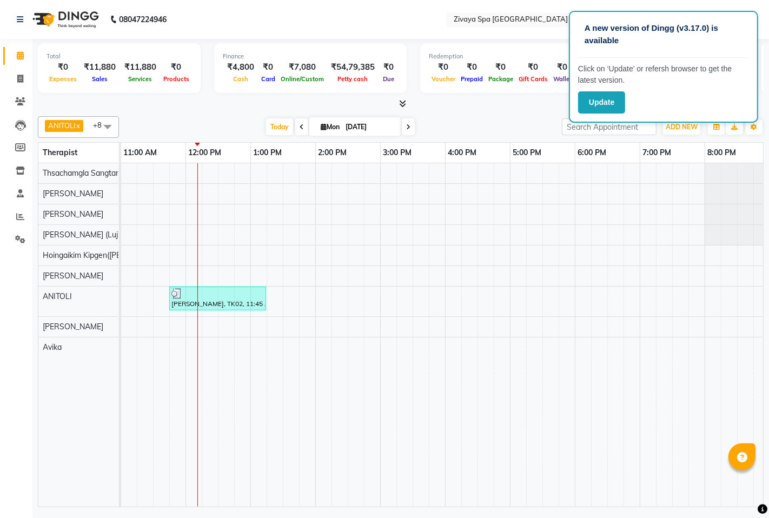
click at [512, 258] on div "[PERSON_NAME], TK01, 09:15 AM-10:15 AM, Fusion Therapy - 60 Mins [PERSON_NAME],…" at bounding box center [380, 335] width 1039 height 344
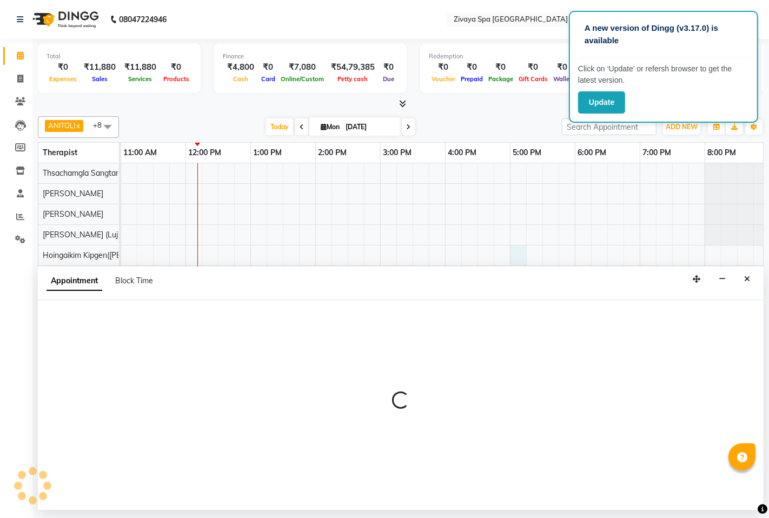
select select "58496"
select select "1020"
select select "tentative"
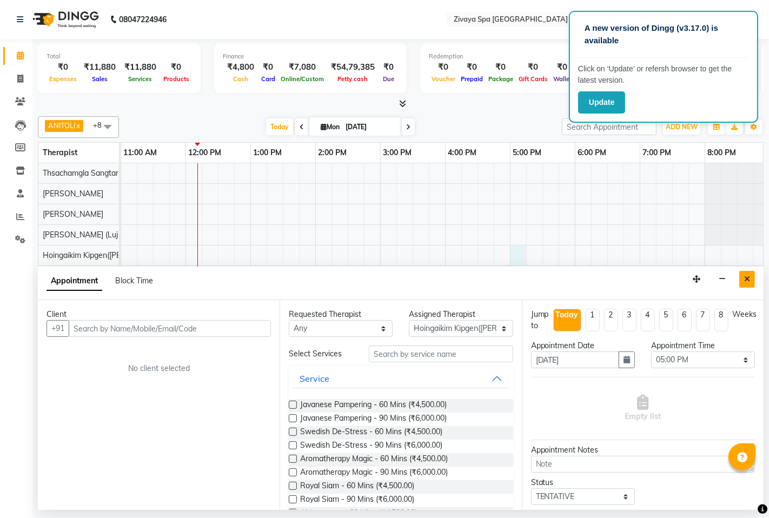
click at [747, 282] on icon "Close" at bounding box center [747, 279] width 6 height 8
